Goal: Contribute content: Add original content to the website for others to see

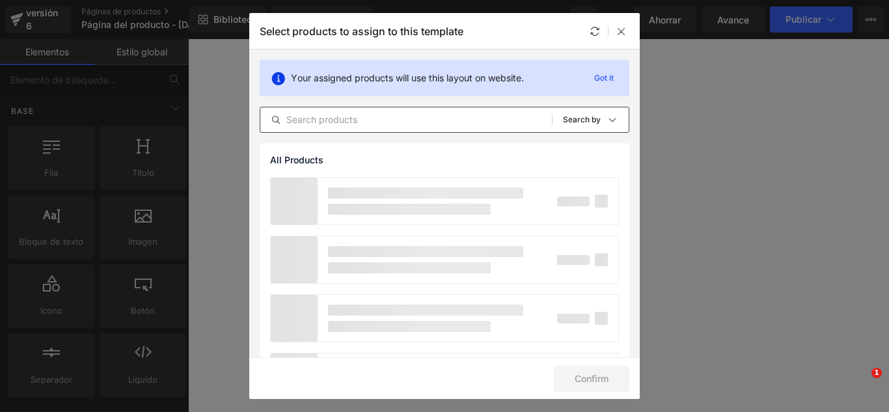
click at [361, 120] on input "text" at bounding box center [406, 120] width 292 height 16
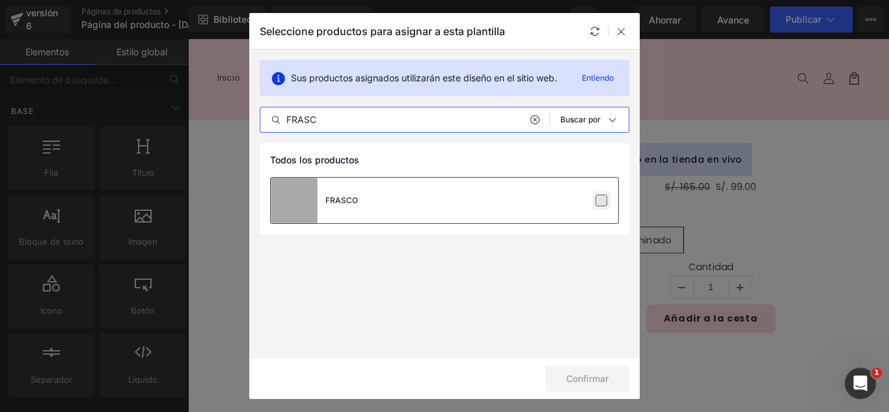
type input "FRASC"
click at [597, 201] on label at bounding box center [602, 201] width 12 height 12
click at [601, 200] on input "checkbox" at bounding box center [601, 200] width 0 height 0
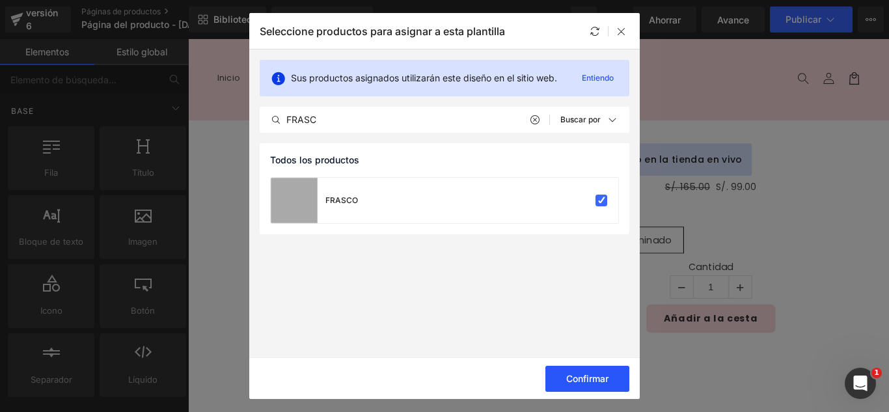
click at [596, 381] on font "Confirmar" at bounding box center [587, 378] width 42 height 11
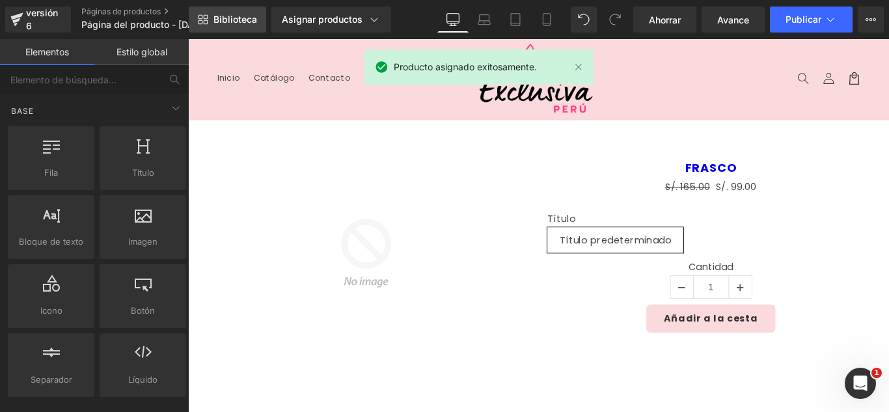
click at [224, 13] on link "Biblioteca" at bounding box center [227, 20] width 77 height 26
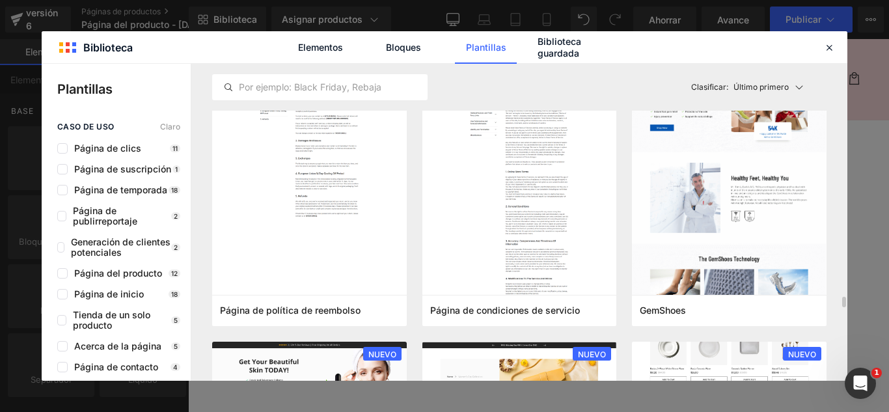
scroll to position [1172, 0]
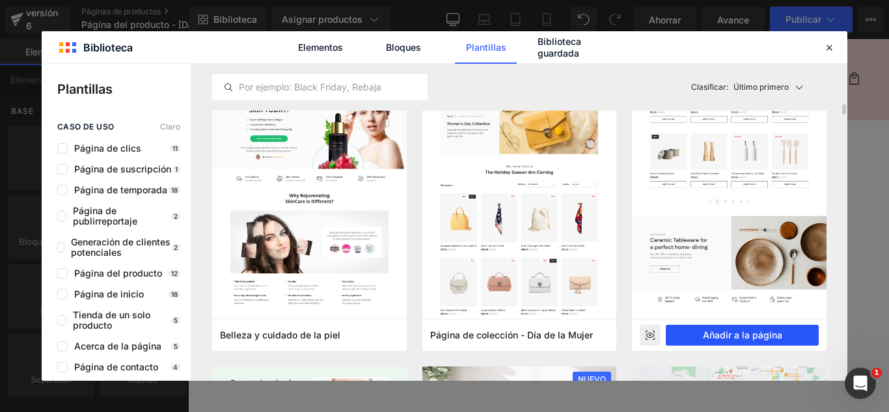
click at [768, 333] on font "Añadir a la página" at bounding box center [742, 334] width 79 height 11
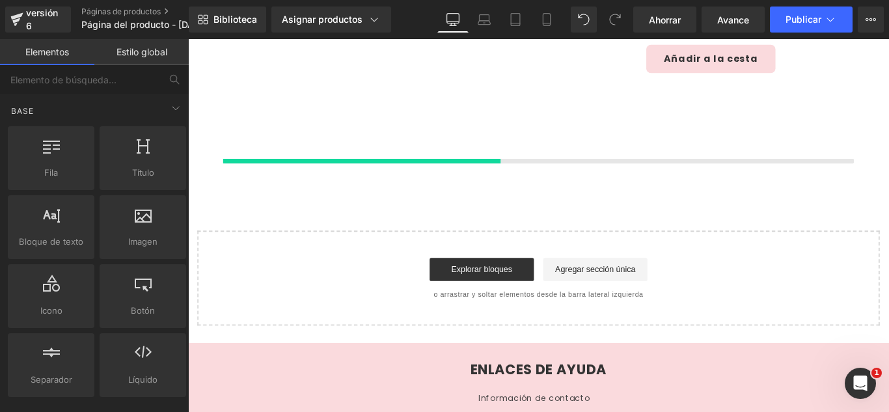
scroll to position [309, 0]
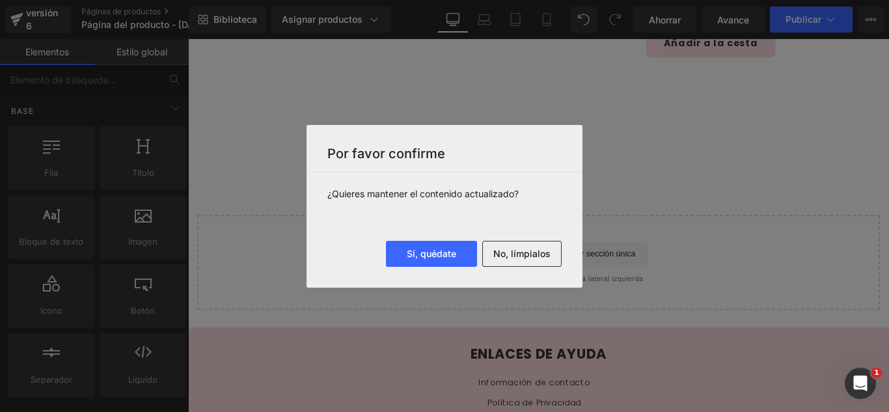
click at [522, 254] on font "No, límpialos" at bounding box center [521, 253] width 57 height 11
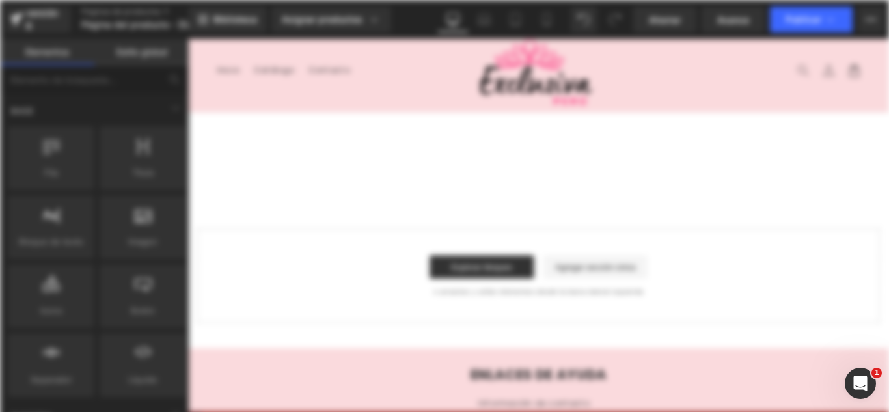
scroll to position [0, 0]
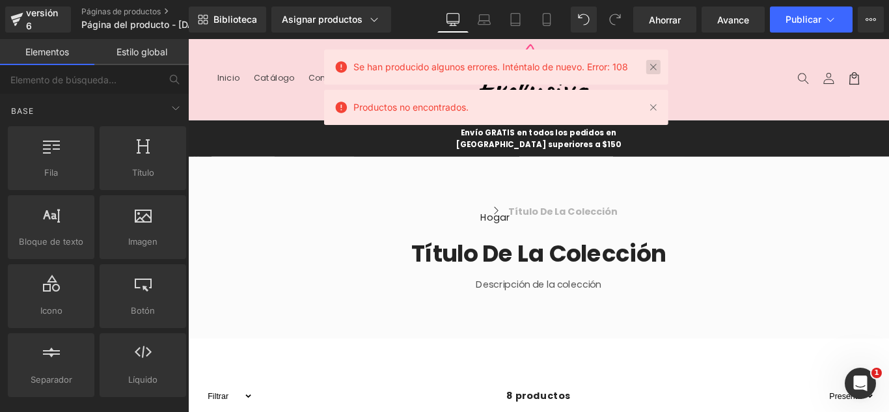
click at [655, 64] on link at bounding box center [653, 67] width 14 height 14
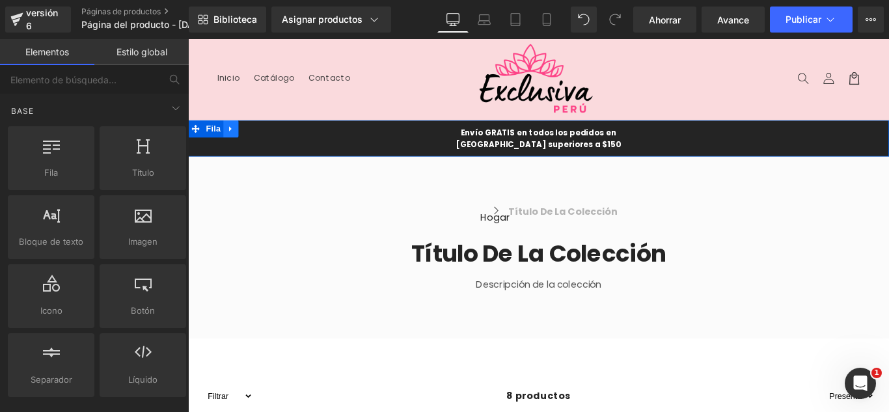
click at [234, 143] on icon at bounding box center [236, 140] width 9 height 10
click at [266, 139] on icon at bounding box center [270, 139] width 9 height 9
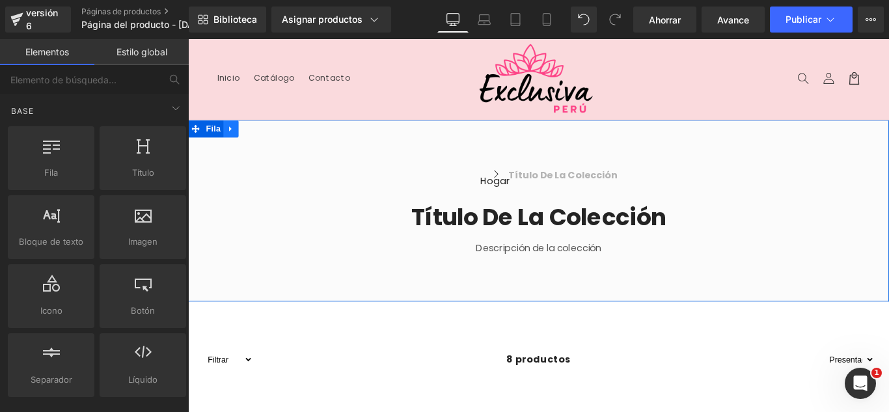
click at [232, 136] on icon at bounding box center [236, 140] width 9 height 10
click at [266, 136] on icon at bounding box center [270, 139] width 9 height 9
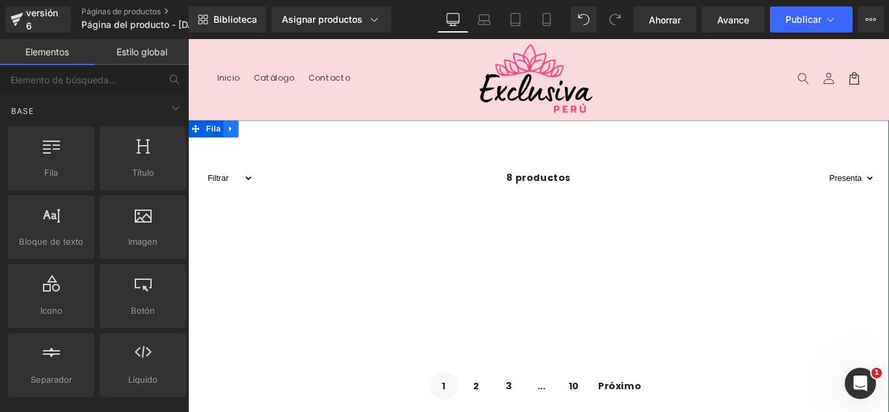
click at [234, 139] on icon at bounding box center [235, 140] width 3 height 6
click at [266, 140] on icon at bounding box center [270, 139] width 9 height 9
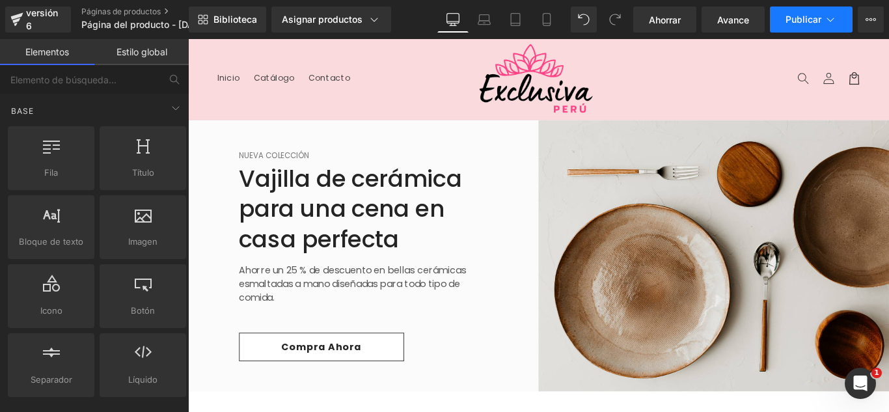
click at [806, 21] on font "Publicar" at bounding box center [804, 19] width 36 height 11
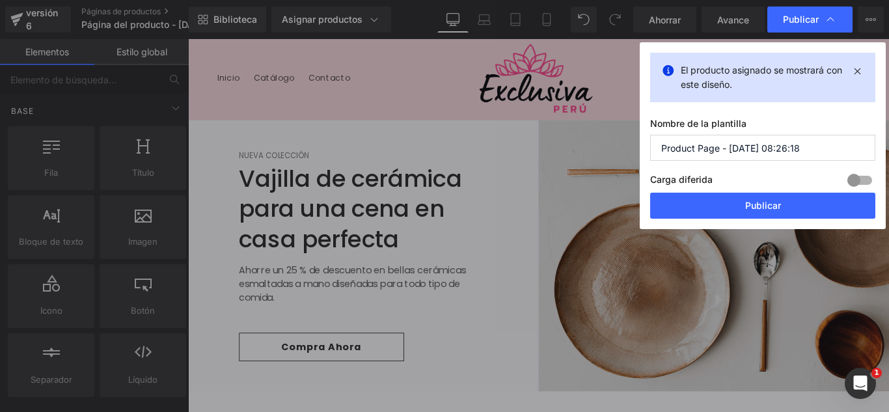
click at [797, 150] on input "Product Page - [DATE] 08:26:18" at bounding box center [762, 148] width 225 height 26
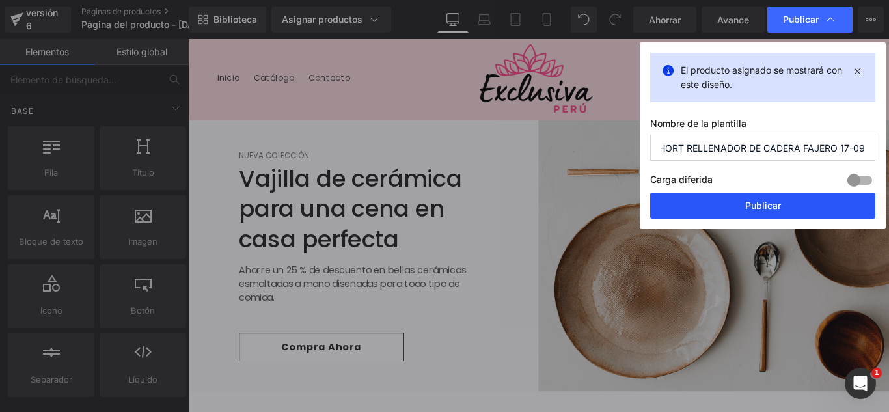
type input "SHORT RELLENADOR DE CADERA FAJERO 17-09"
click at [812, 210] on button "Publicar" at bounding box center [762, 206] width 225 height 26
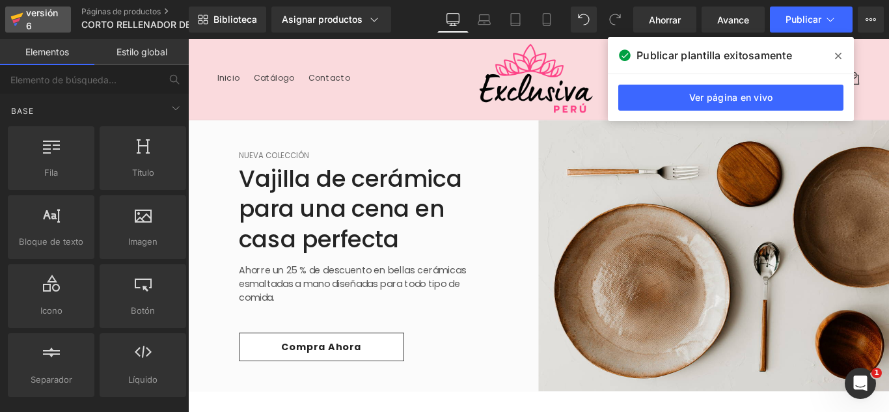
click at [42, 14] on font "versión 6" at bounding box center [42, 19] width 32 height 24
